Goal: Information Seeking & Learning: Learn about a topic

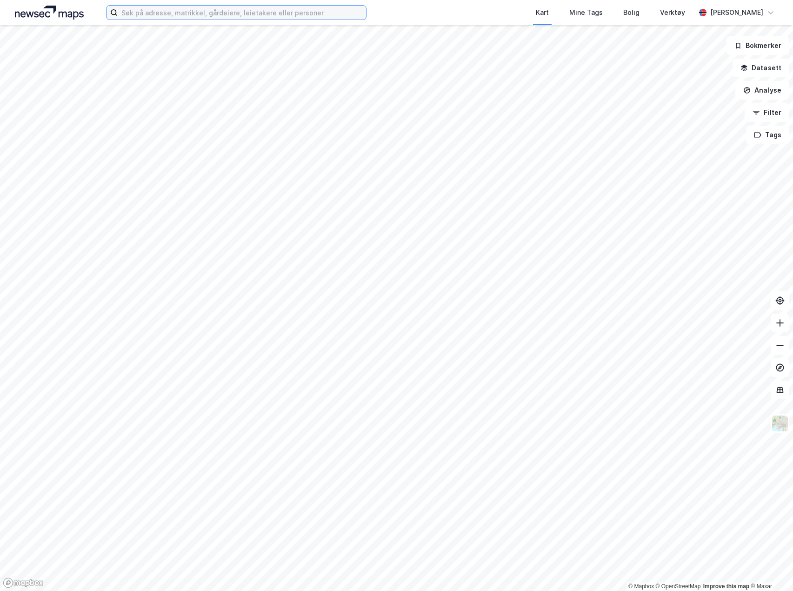
click at [182, 11] on input at bounding box center [242, 13] width 248 height 14
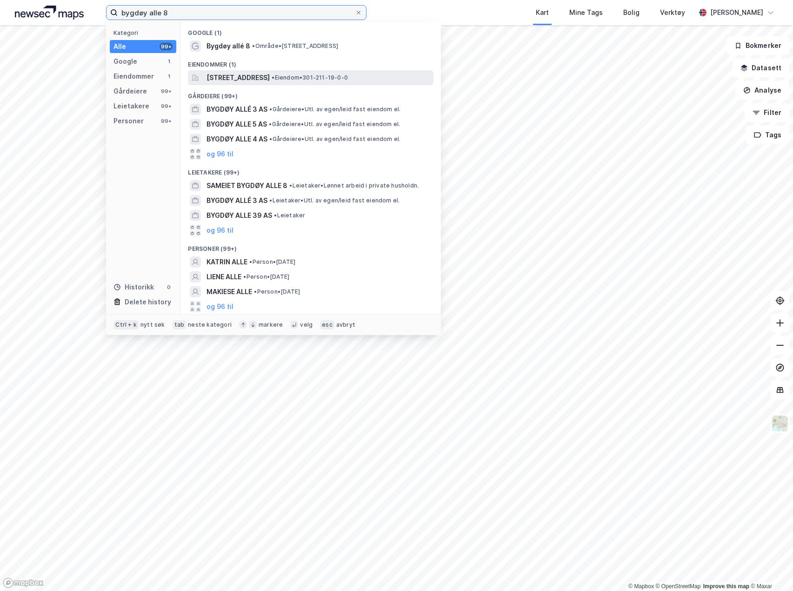
type input "bygdøy alle 8"
click at [270, 78] on span "[STREET_ADDRESS]" at bounding box center [238, 77] width 63 height 11
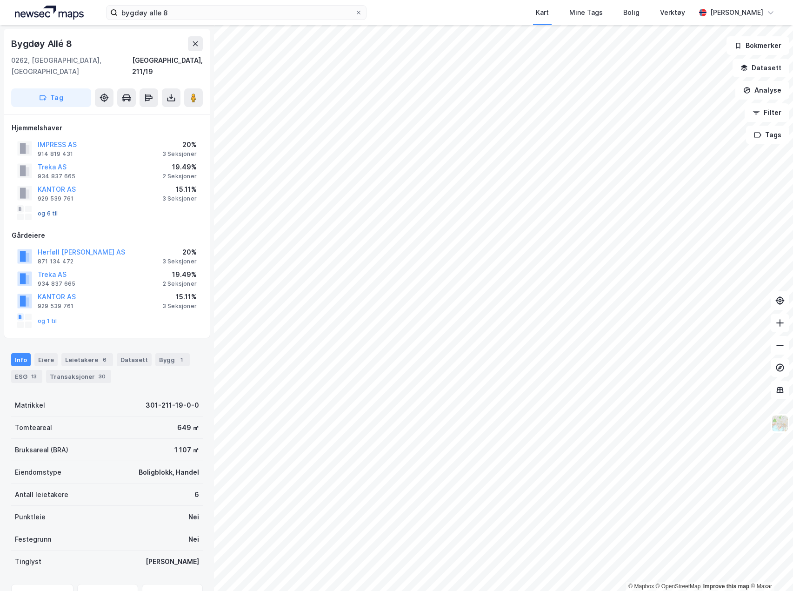
click at [0, 0] on button "og 6 til" at bounding box center [0, 0] width 0 height 0
